Goal: Check status: Check status

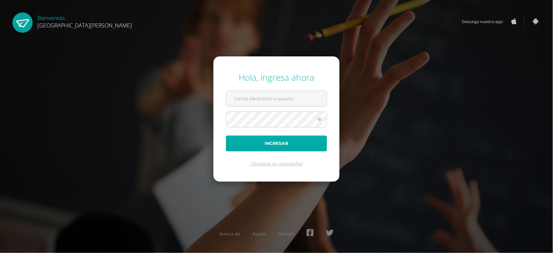
type input "[PERSON_NAME][EMAIL_ADDRESS][DOMAIN_NAME]"
click at [287, 142] on button "Ingresar" at bounding box center [276, 143] width 101 height 16
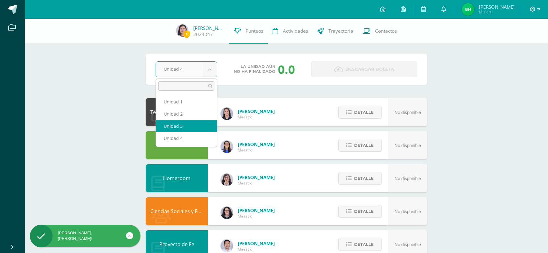
select select "Unidad 3"
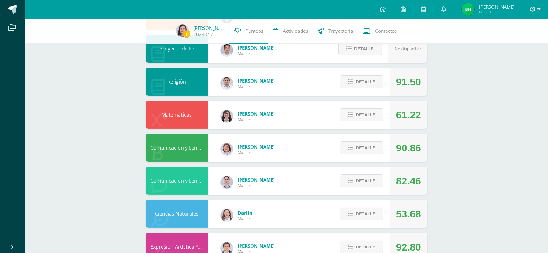
scroll to position [207, 0]
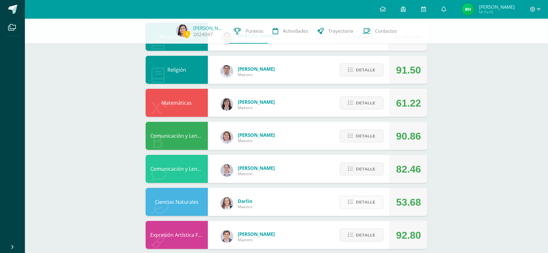
click at [360, 198] on span "Detalle" at bounding box center [366, 202] width 20 height 12
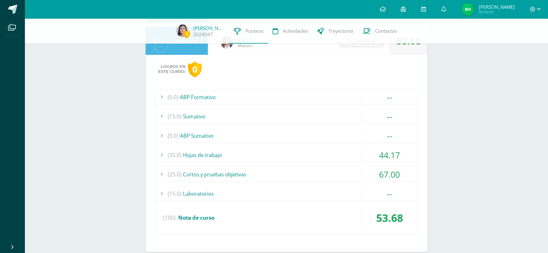
scroll to position [380, 0]
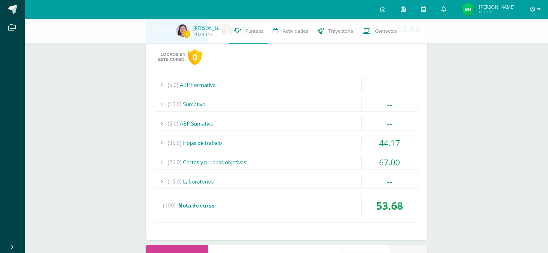
click at [520, 156] on div "1 [PERSON_NAME] 2024047 Punteos Actividades Trayectoria Contactos Pendiente Uni…" at bounding box center [286, 28] width 523 height 778
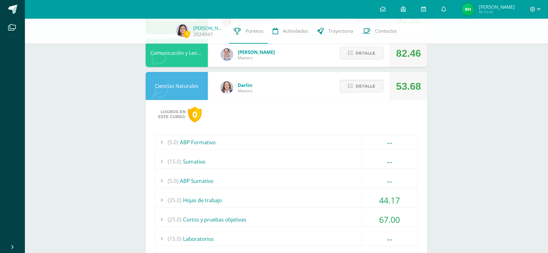
scroll to position [311, 0]
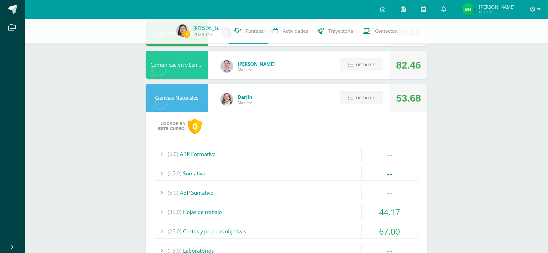
click at [363, 94] on span "Detalle" at bounding box center [366, 98] width 20 height 12
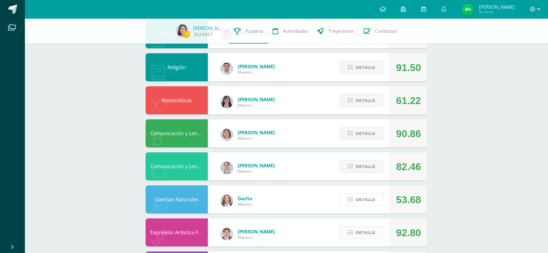
scroll to position [207, 0]
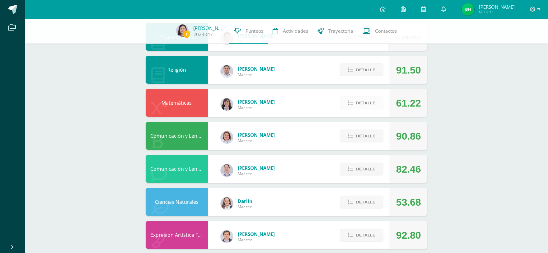
click at [362, 103] on span "Detalle" at bounding box center [366, 103] width 20 height 12
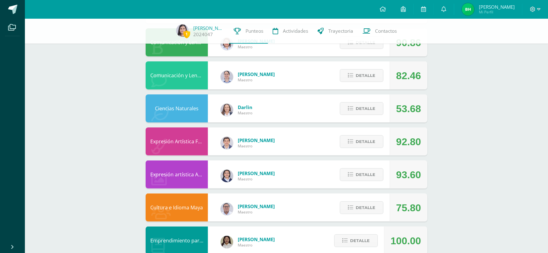
scroll to position [518, 0]
